Goal: Task Accomplishment & Management: Use online tool/utility

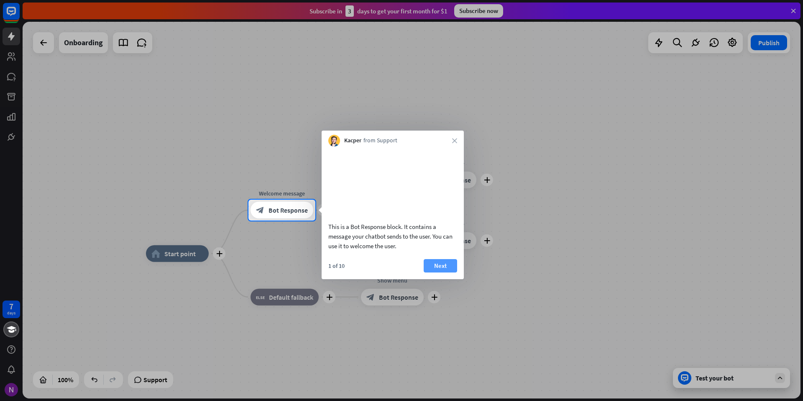
click at [429, 272] on button "Next" at bounding box center [439, 265] width 33 height 13
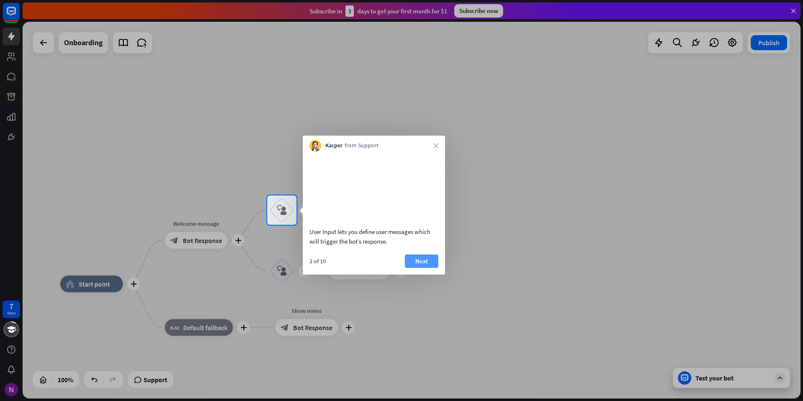
click at [427, 268] on button "Next" at bounding box center [421, 260] width 33 height 13
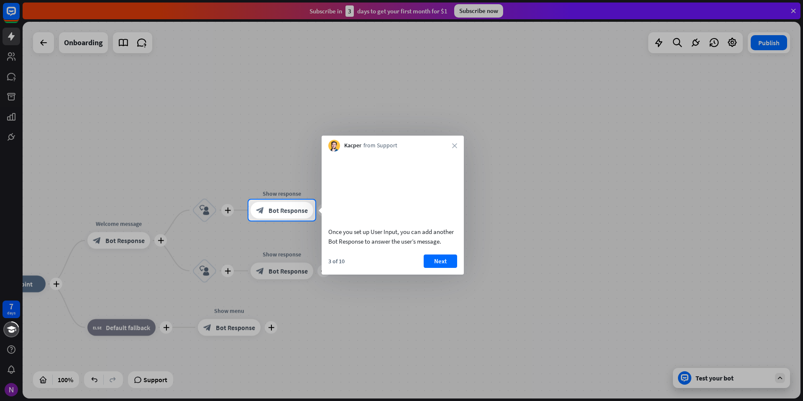
click at [427, 268] on button "Next" at bounding box center [439, 260] width 33 height 13
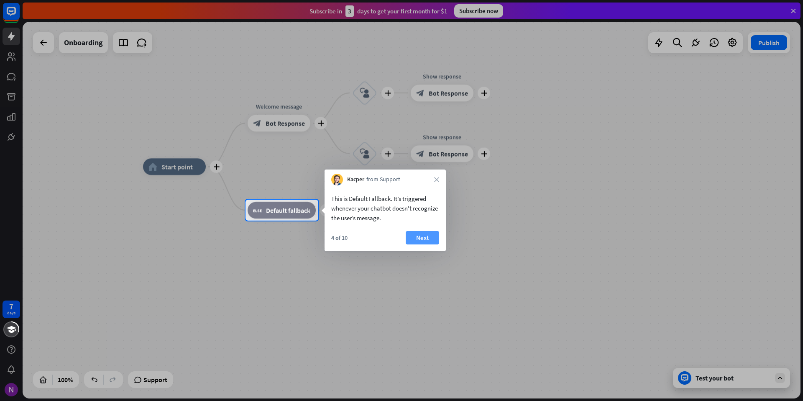
click at [424, 240] on button "Next" at bounding box center [422, 237] width 33 height 13
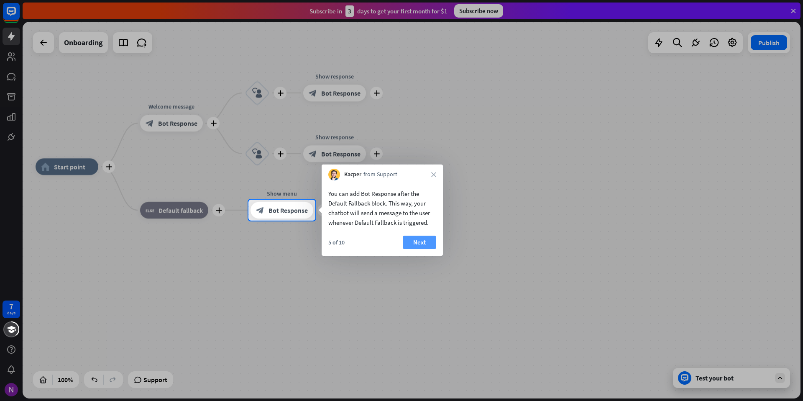
click at [413, 242] on button "Next" at bounding box center [419, 241] width 33 height 13
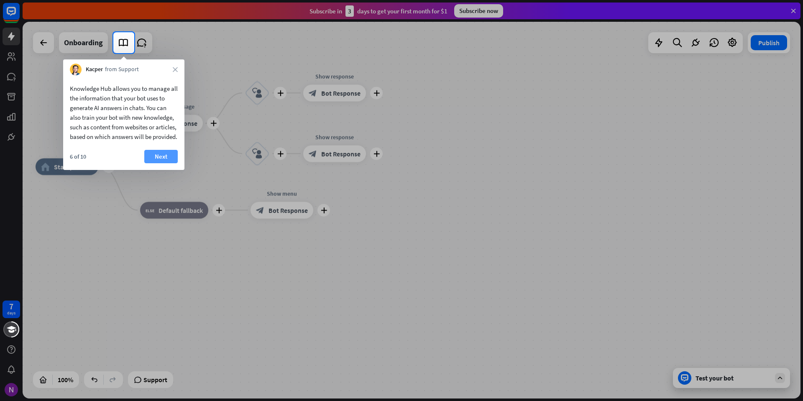
click at [148, 163] on button "Next" at bounding box center [160, 156] width 33 height 13
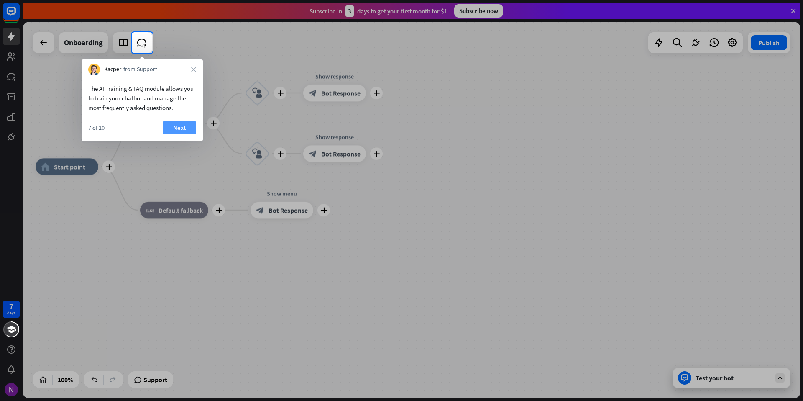
click at [174, 123] on button "Next" at bounding box center [179, 127] width 33 height 13
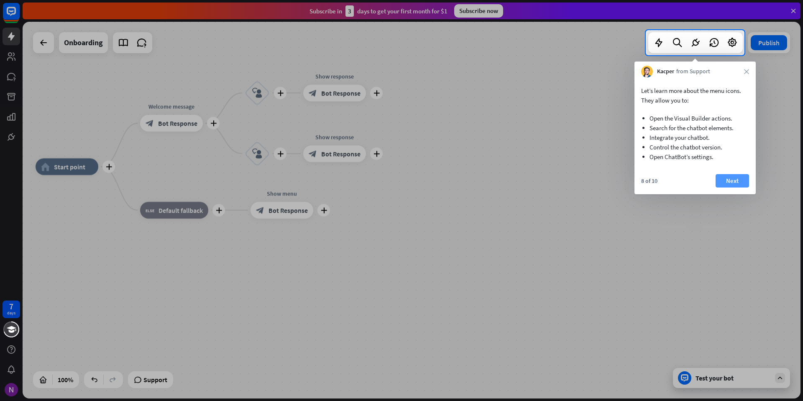
click at [740, 181] on button "Next" at bounding box center [731, 180] width 33 height 13
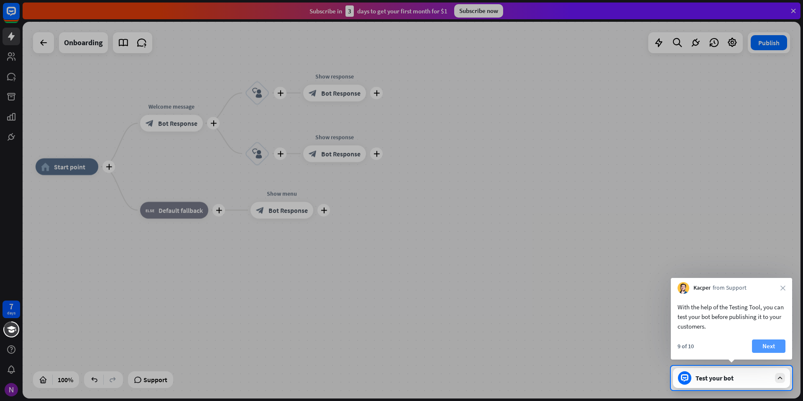
click at [762, 345] on button "Next" at bounding box center [768, 345] width 33 height 13
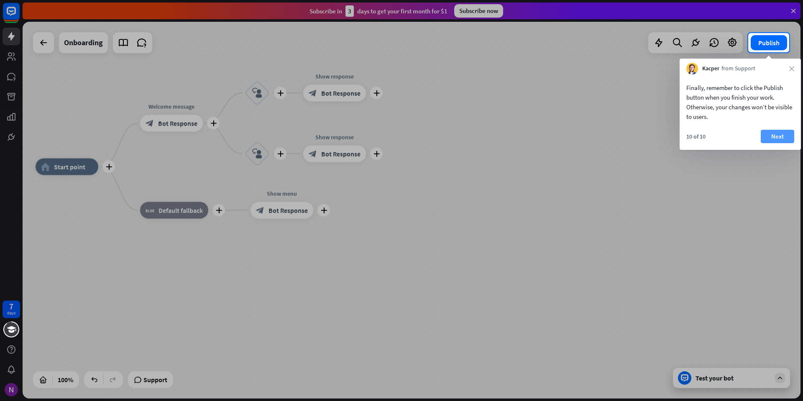
click at [770, 135] on button "Next" at bounding box center [776, 136] width 33 height 13
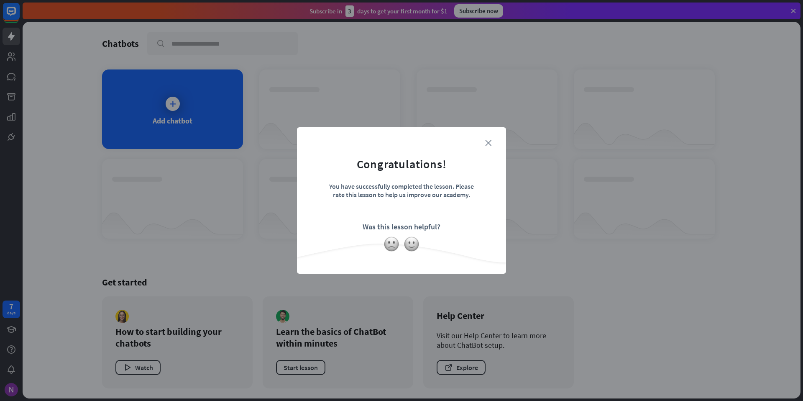
click at [485, 141] on icon "close" at bounding box center [488, 143] width 6 height 6
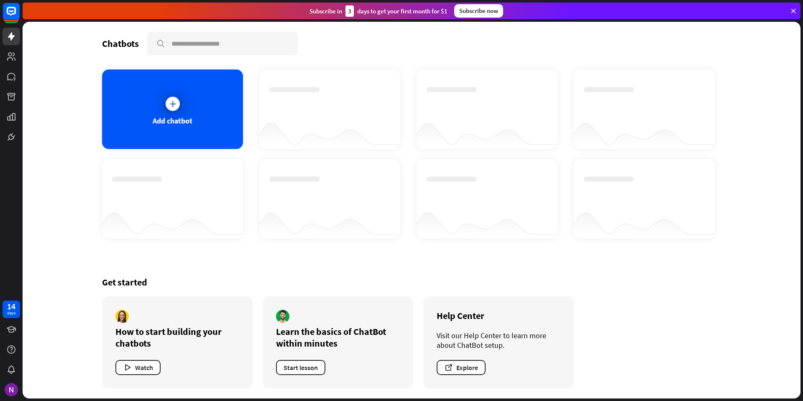
click at [177, 109] on div at bounding box center [172, 103] width 21 height 21
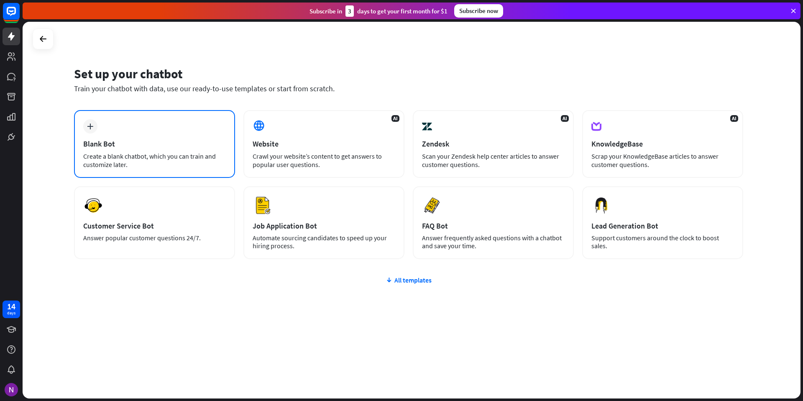
click at [147, 136] on div "plus Blank Bot Create a blank chatbot, which you can train and customize later." at bounding box center [154, 144] width 161 height 68
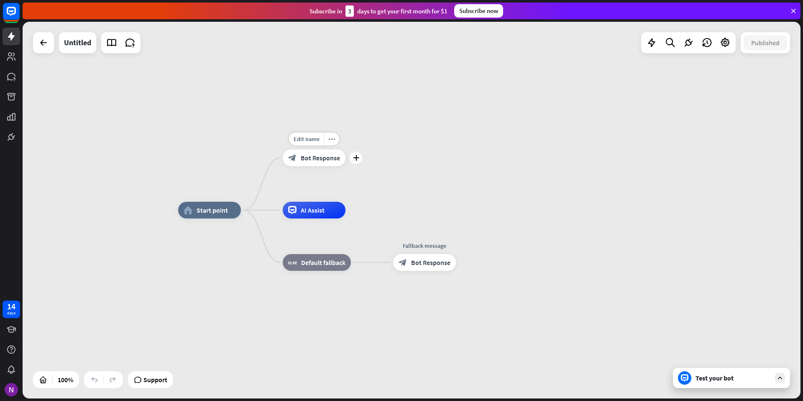
click at [324, 157] on span "Bot Response" at bounding box center [320, 157] width 39 height 8
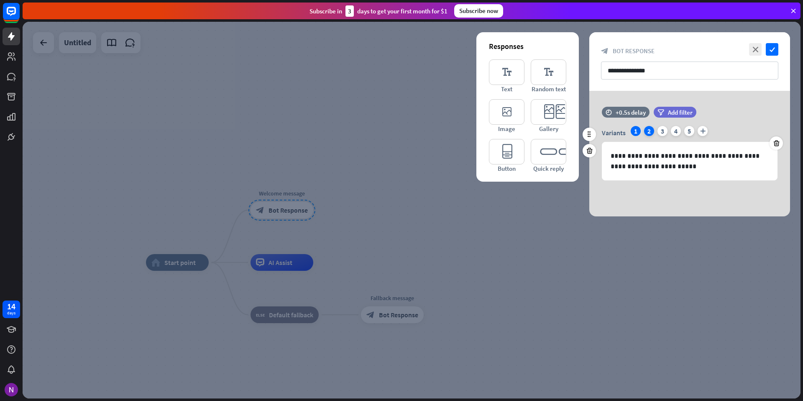
click at [647, 129] on div "2" at bounding box center [649, 131] width 10 height 10
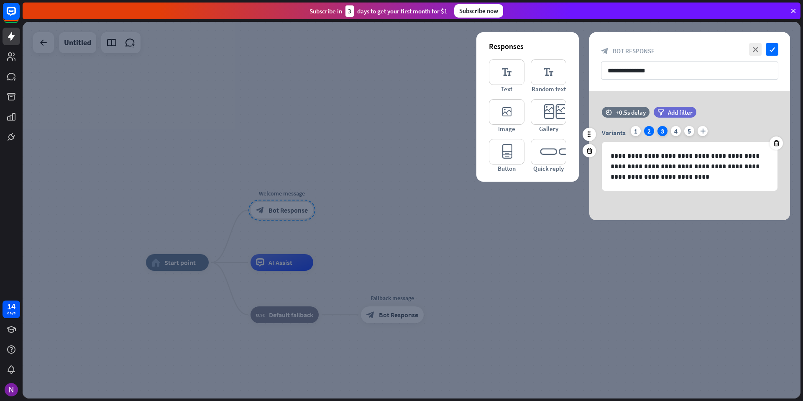
click at [659, 132] on div "3" at bounding box center [662, 131] width 10 height 10
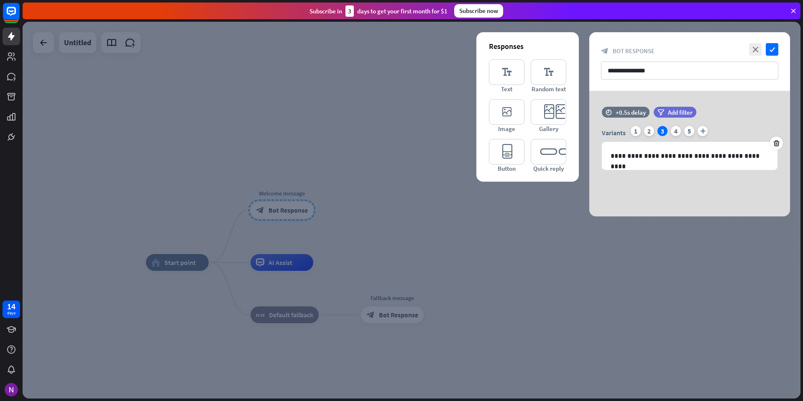
click at [479, 238] on div at bounding box center [412, 210] width 778 height 376
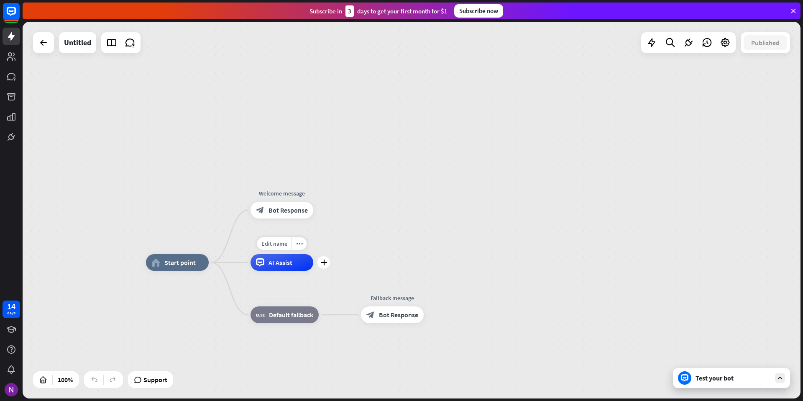
click at [297, 264] on div "AI Assist" at bounding box center [281, 262] width 63 height 17
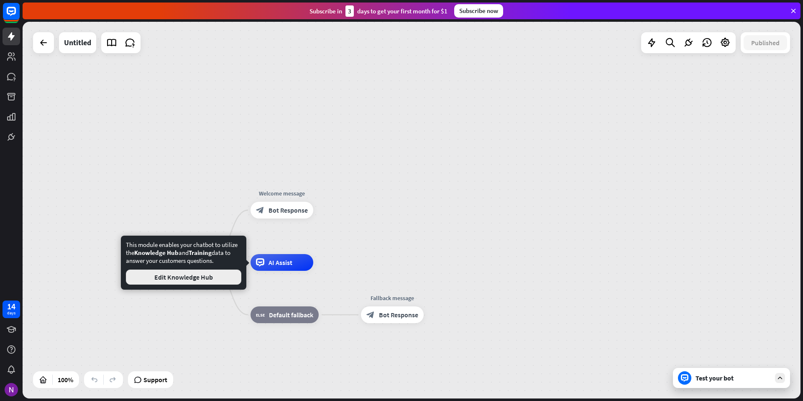
click at [208, 278] on button "Edit Knowledge Hub" at bounding box center [183, 276] width 115 height 15
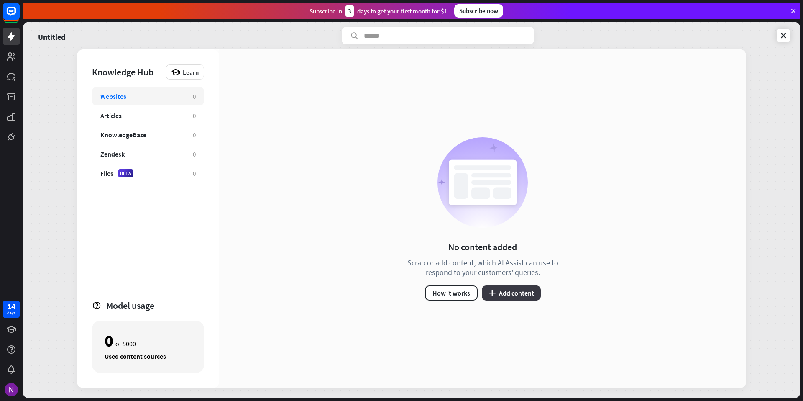
click at [511, 290] on button "plus Add content" at bounding box center [511, 292] width 59 height 15
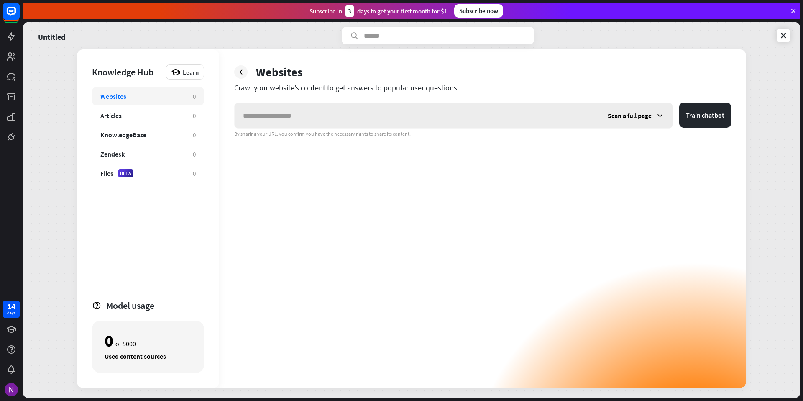
click at [647, 114] on span "Scan a full page" at bounding box center [629, 115] width 44 height 8
